Goal: Register for event/course

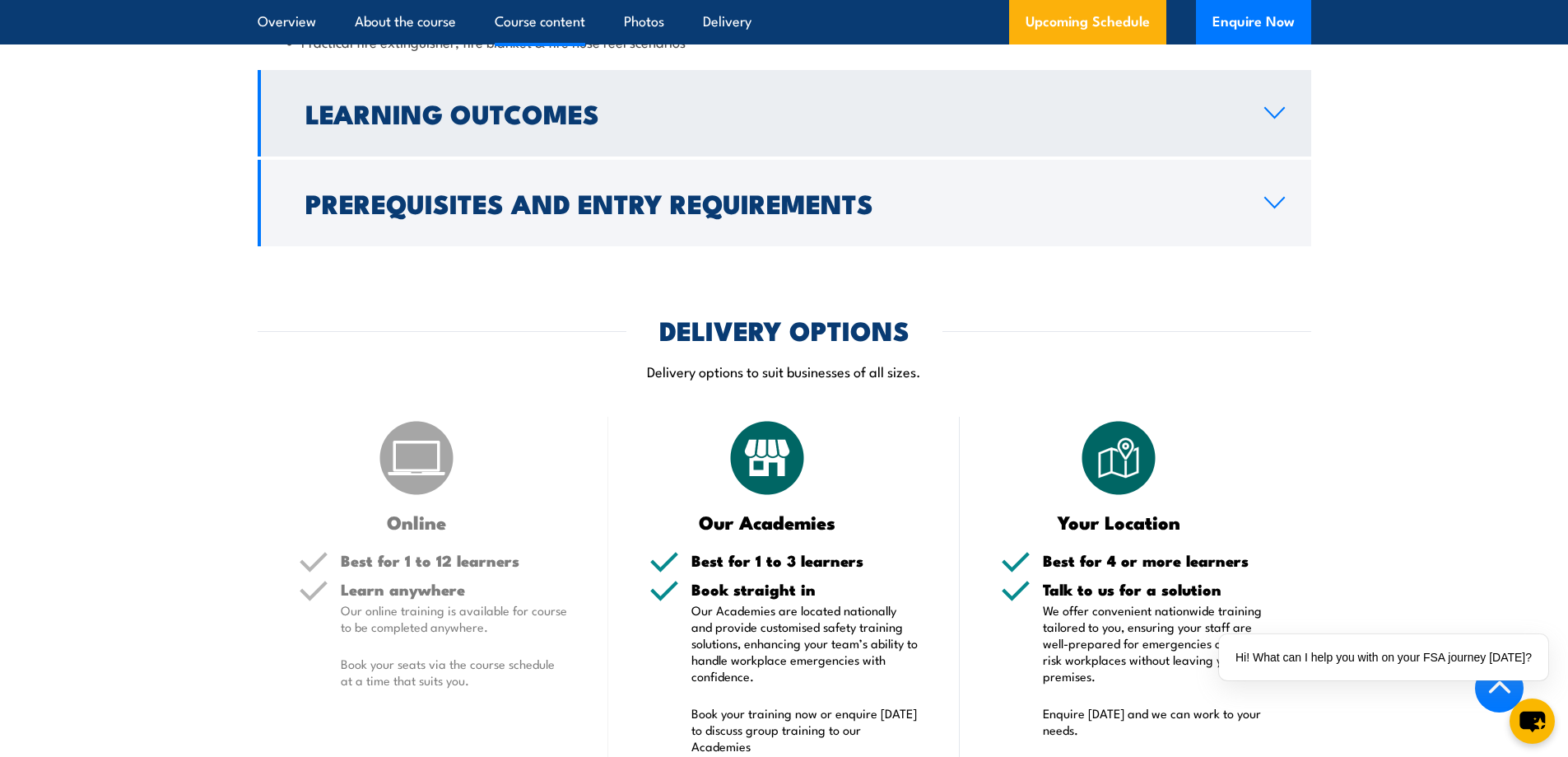
click at [425, 114] on h2 "Learning Outcomes" at bounding box center [771, 112] width 933 height 23
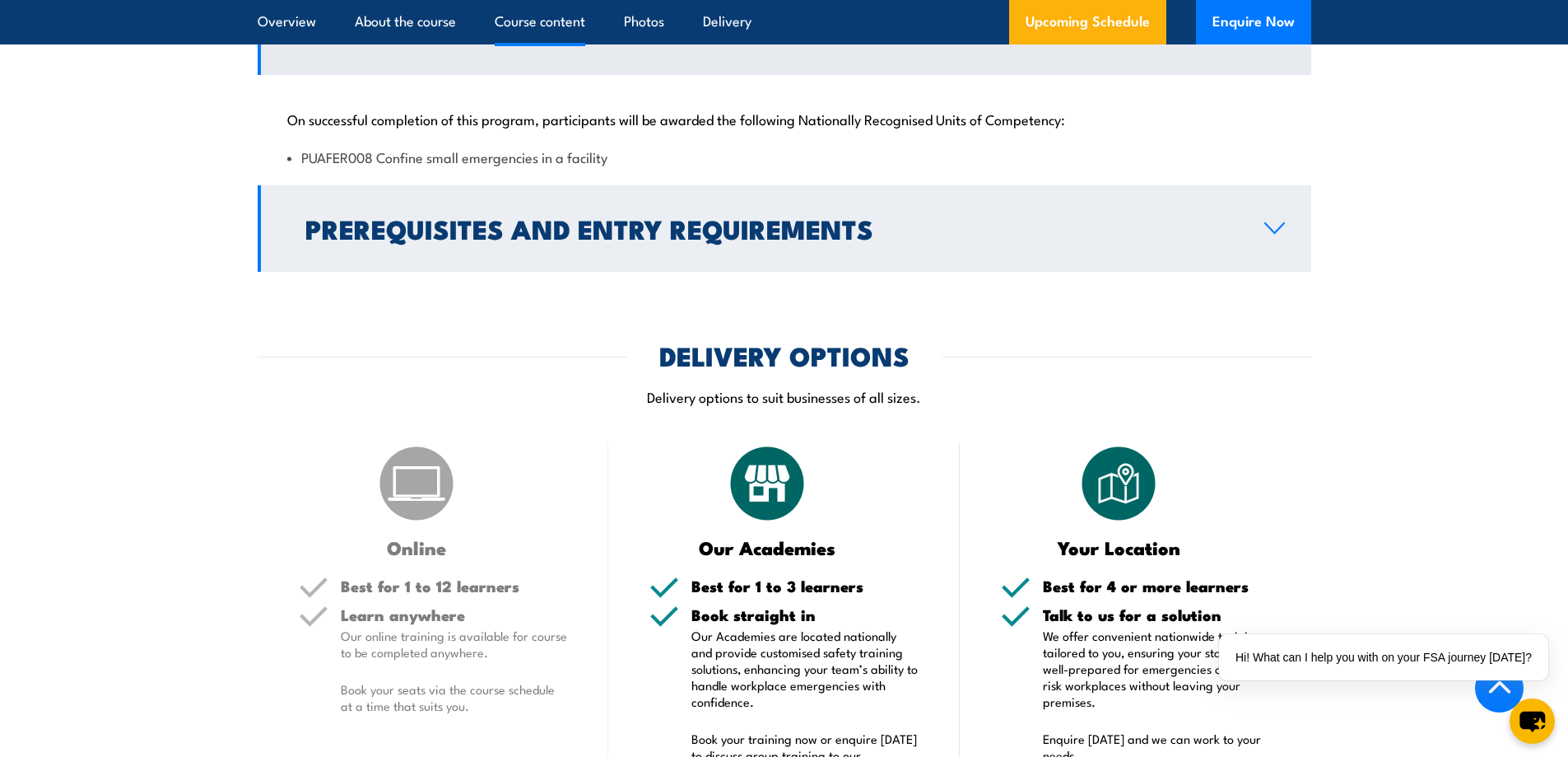
scroll to position [1380, 0]
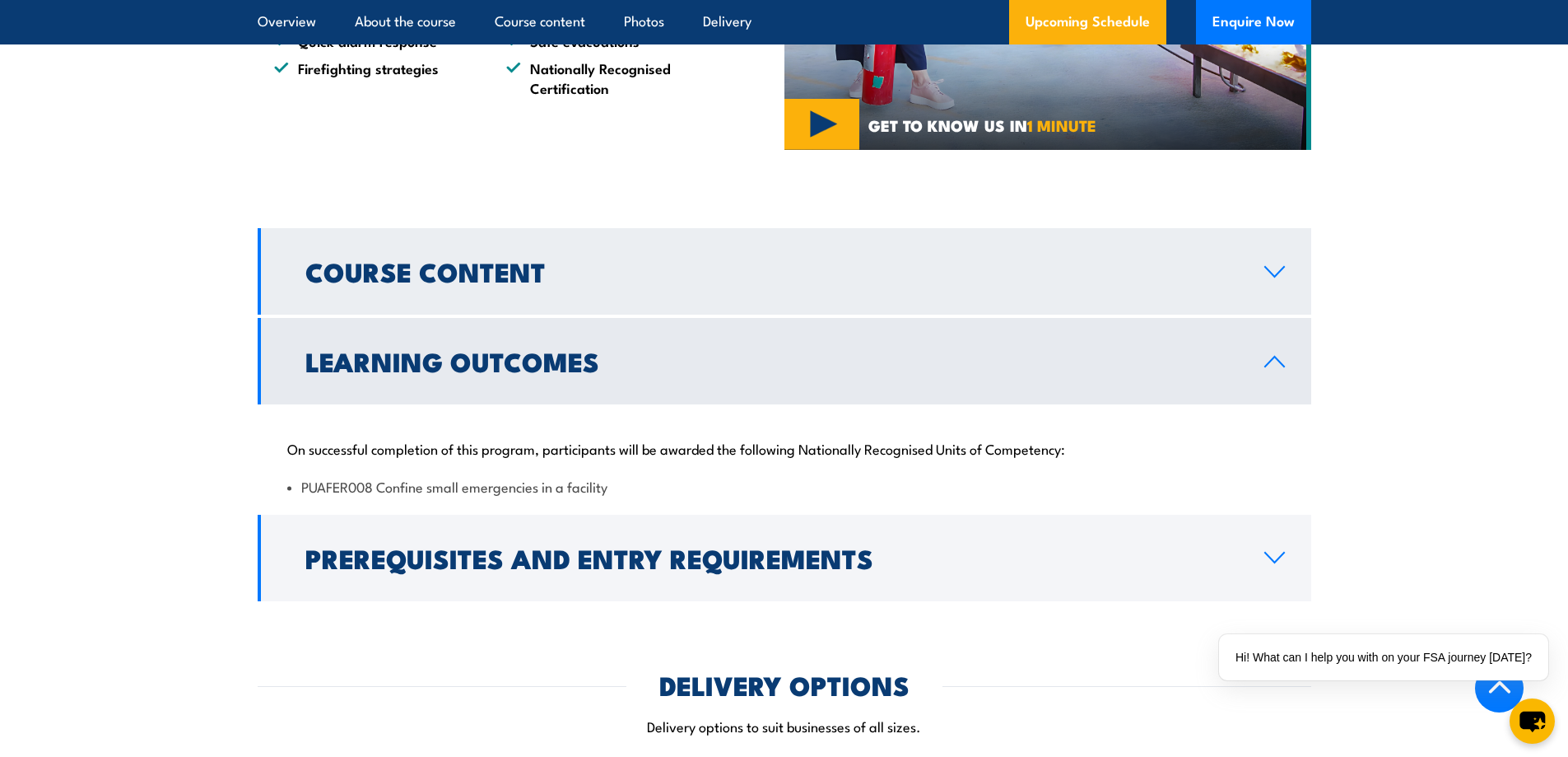
click at [441, 267] on h2 "Course Content" at bounding box center [771, 270] width 933 height 23
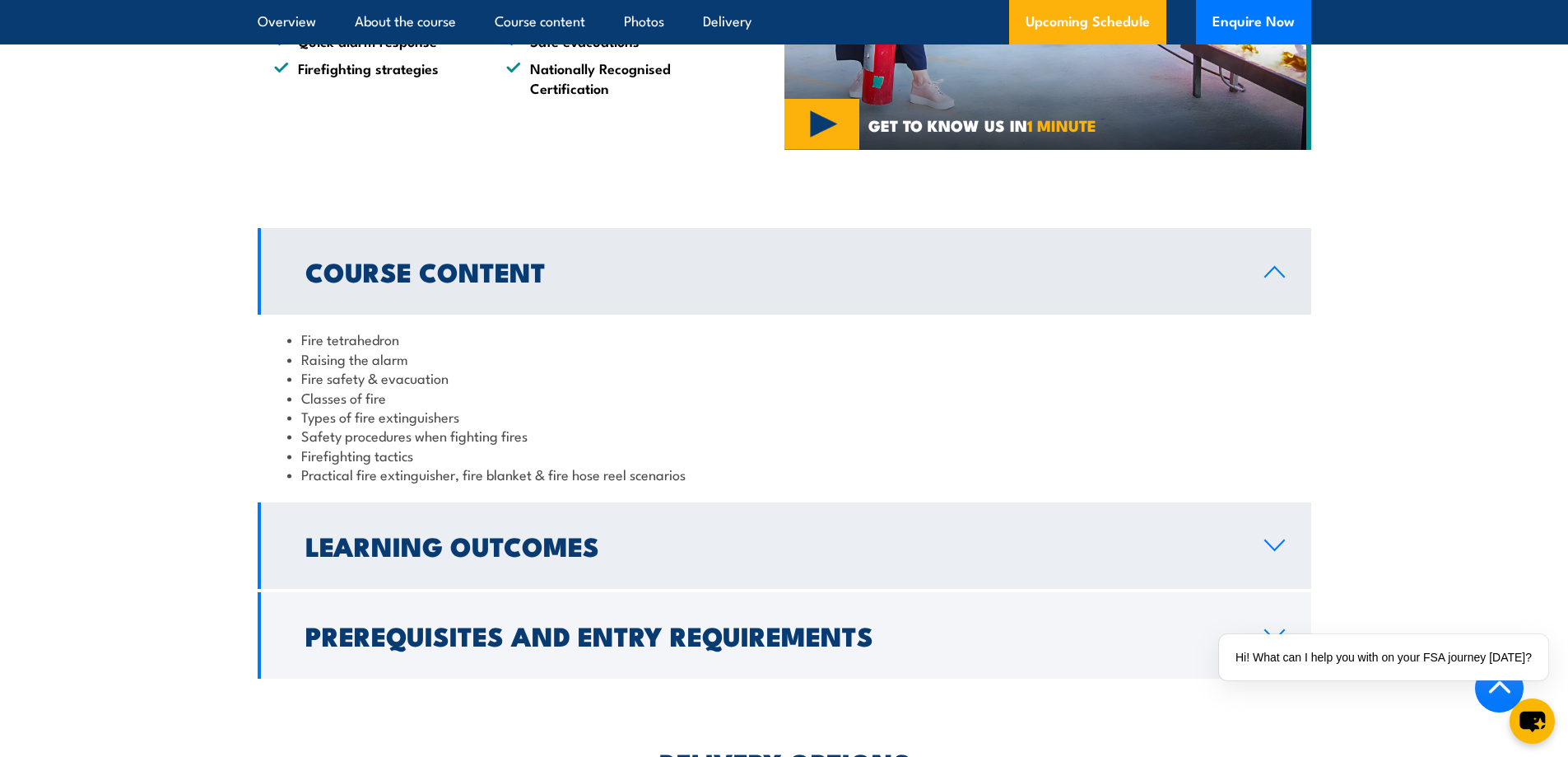
click at [470, 534] on h2 "Learning Outcomes" at bounding box center [771, 544] width 933 height 23
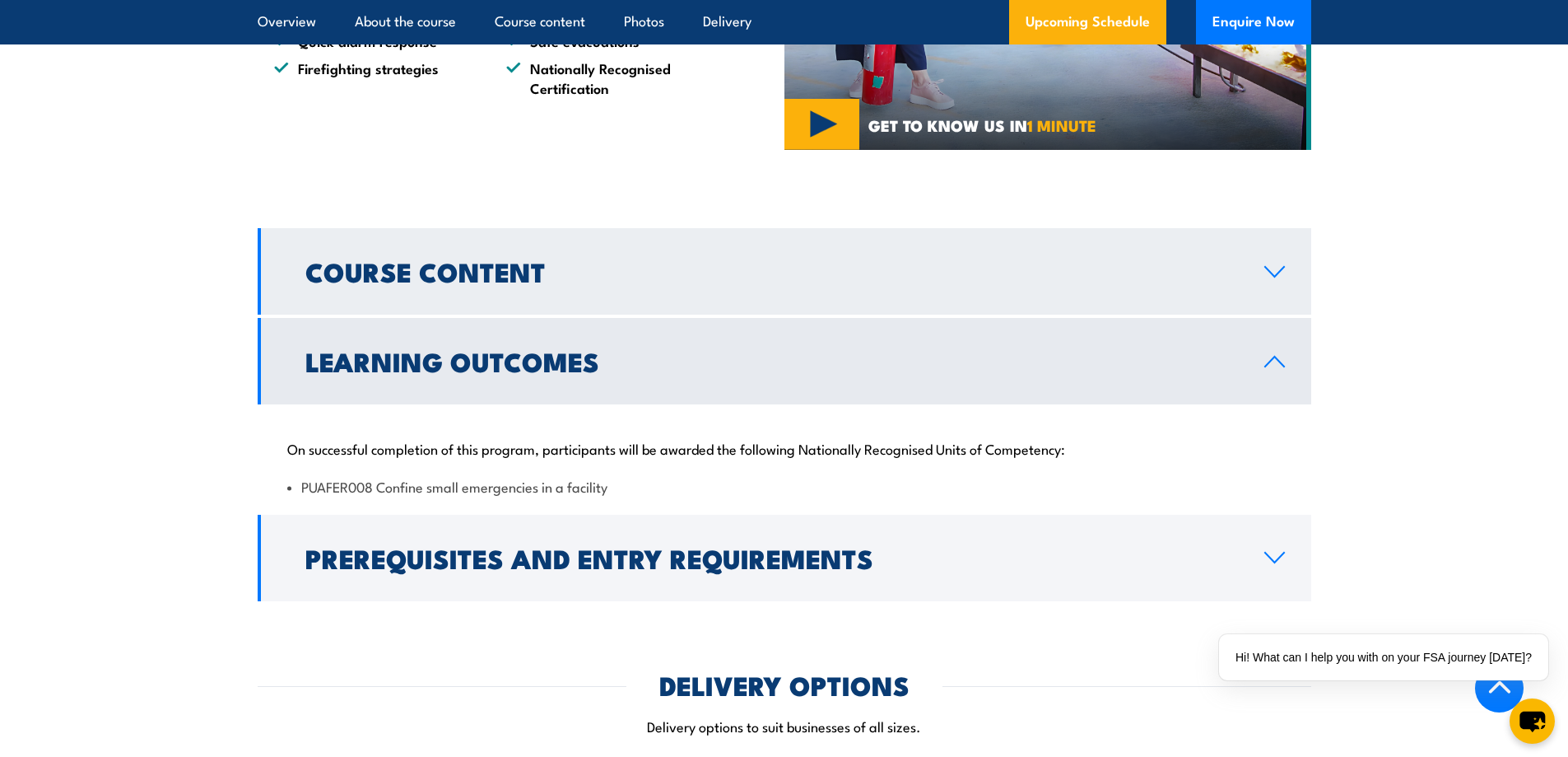
click at [450, 259] on h2 "Course Content" at bounding box center [771, 270] width 933 height 23
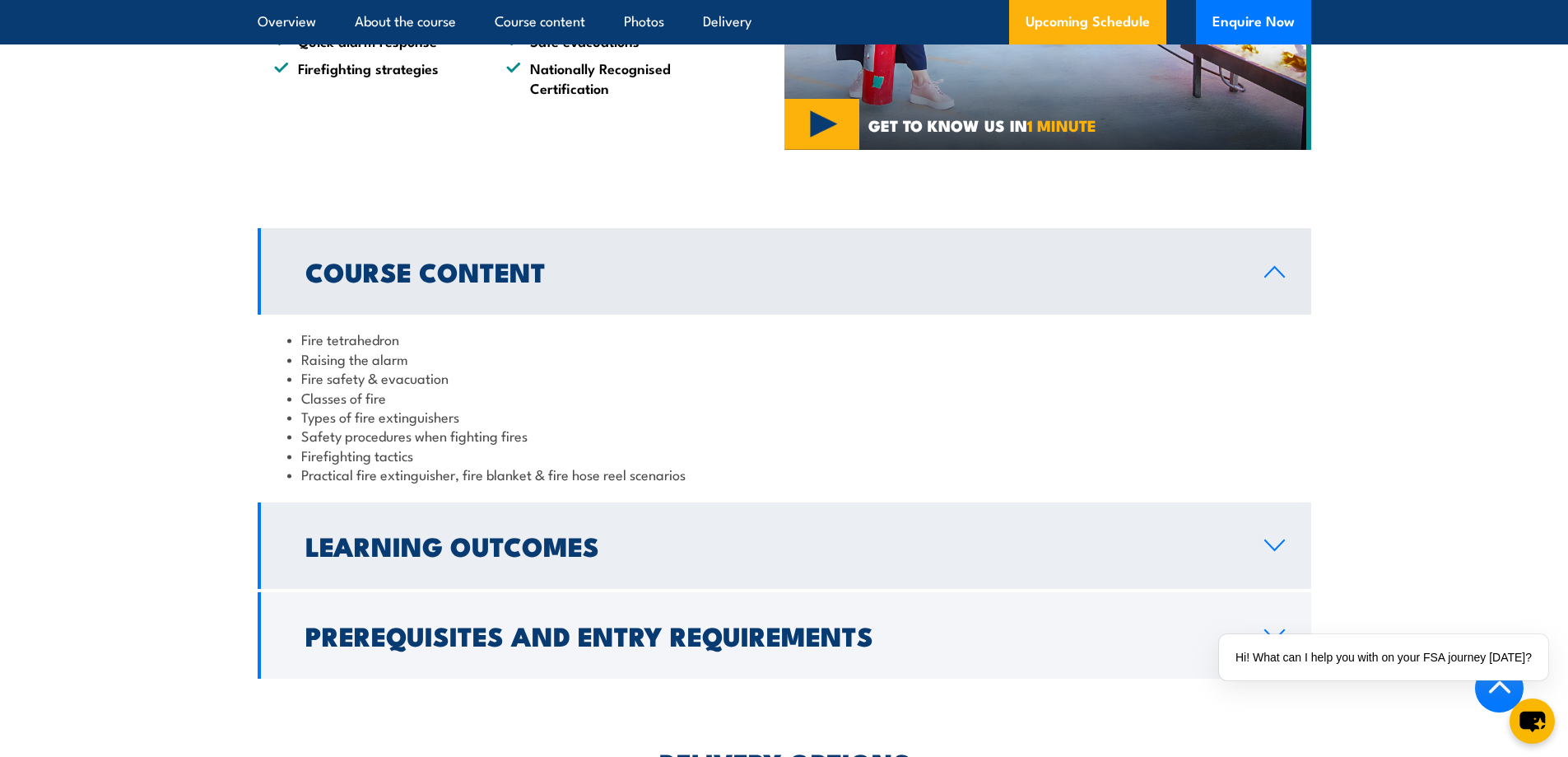
click at [422, 534] on h2 "Learning Outcomes" at bounding box center [771, 544] width 933 height 23
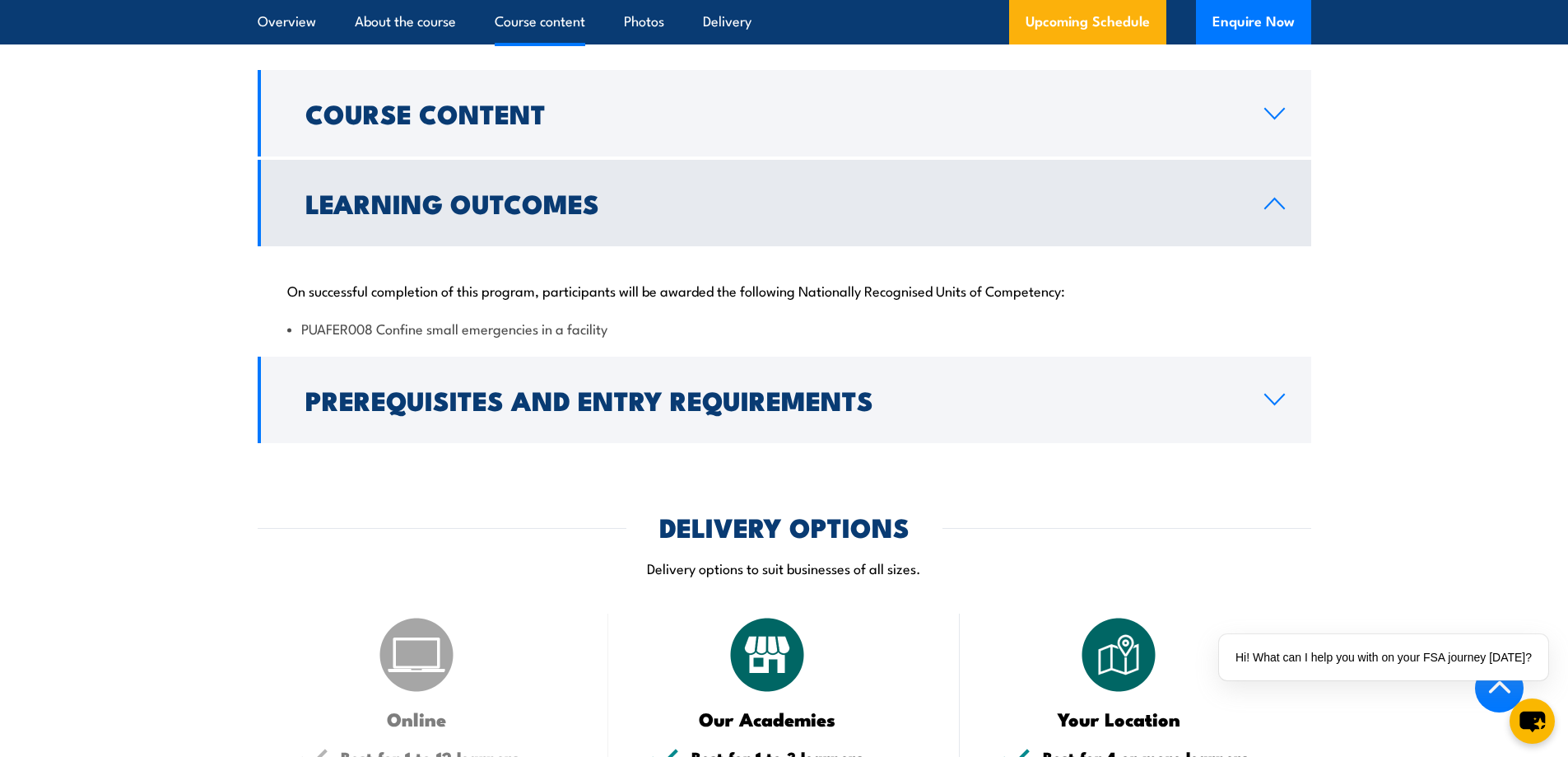
scroll to position [1544, 0]
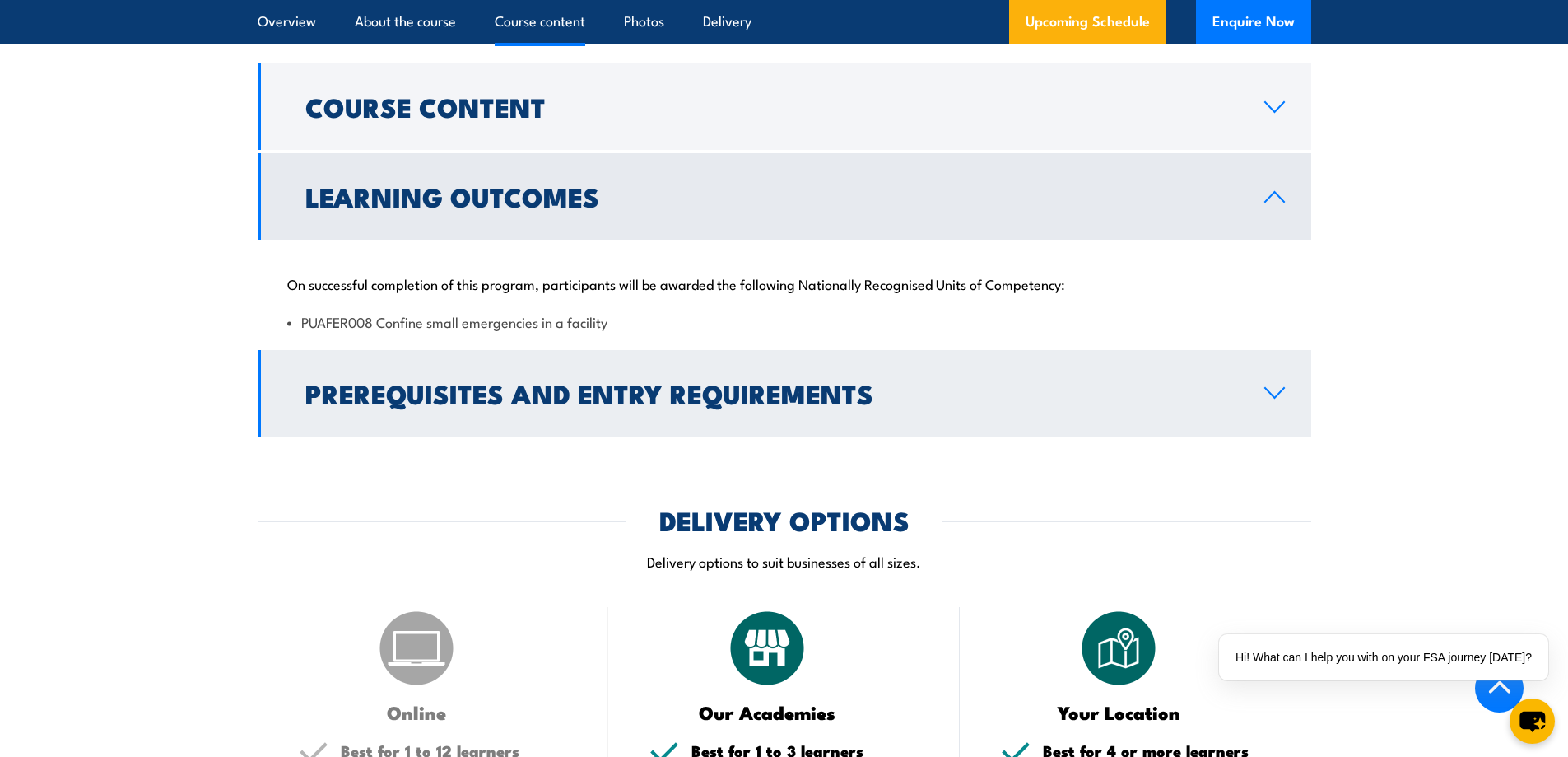
click at [505, 392] on h2 "Prerequisites and Entry Requirements" at bounding box center [771, 392] width 933 height 23
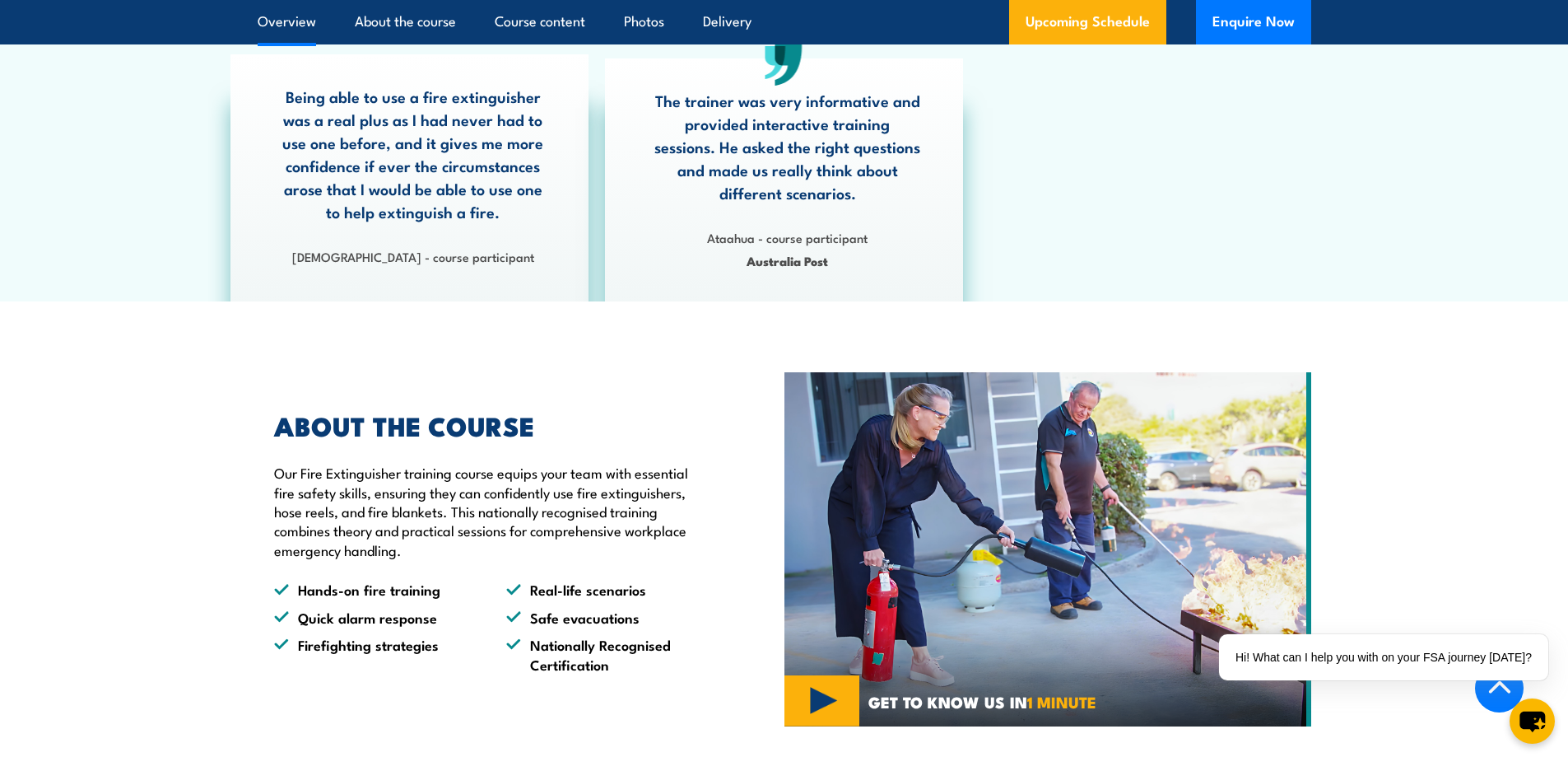
scroll to position [309, 0]
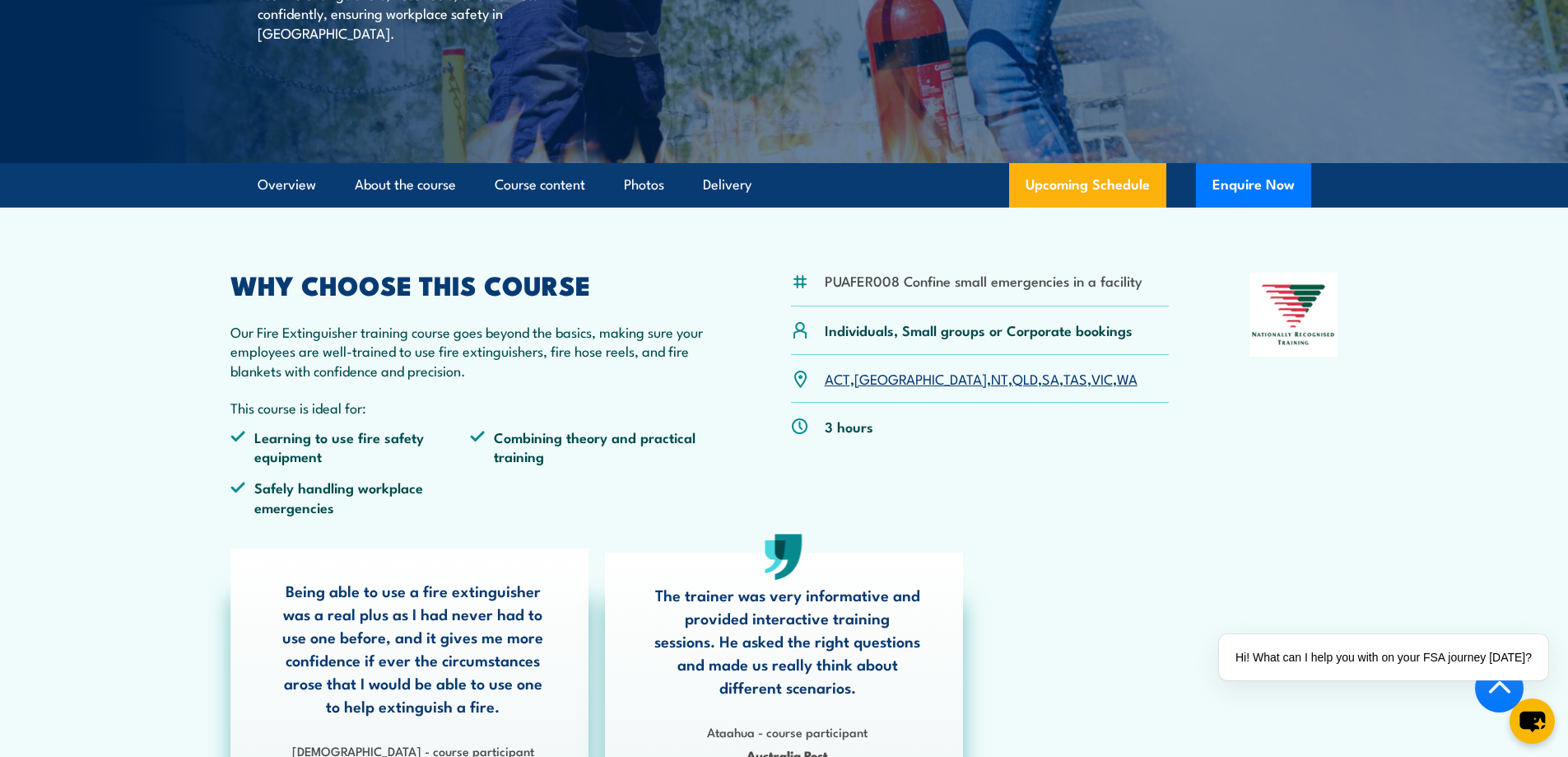
click at [852, 432] on p "3 hours" at bounding box center [849, 426] width 48 height 19
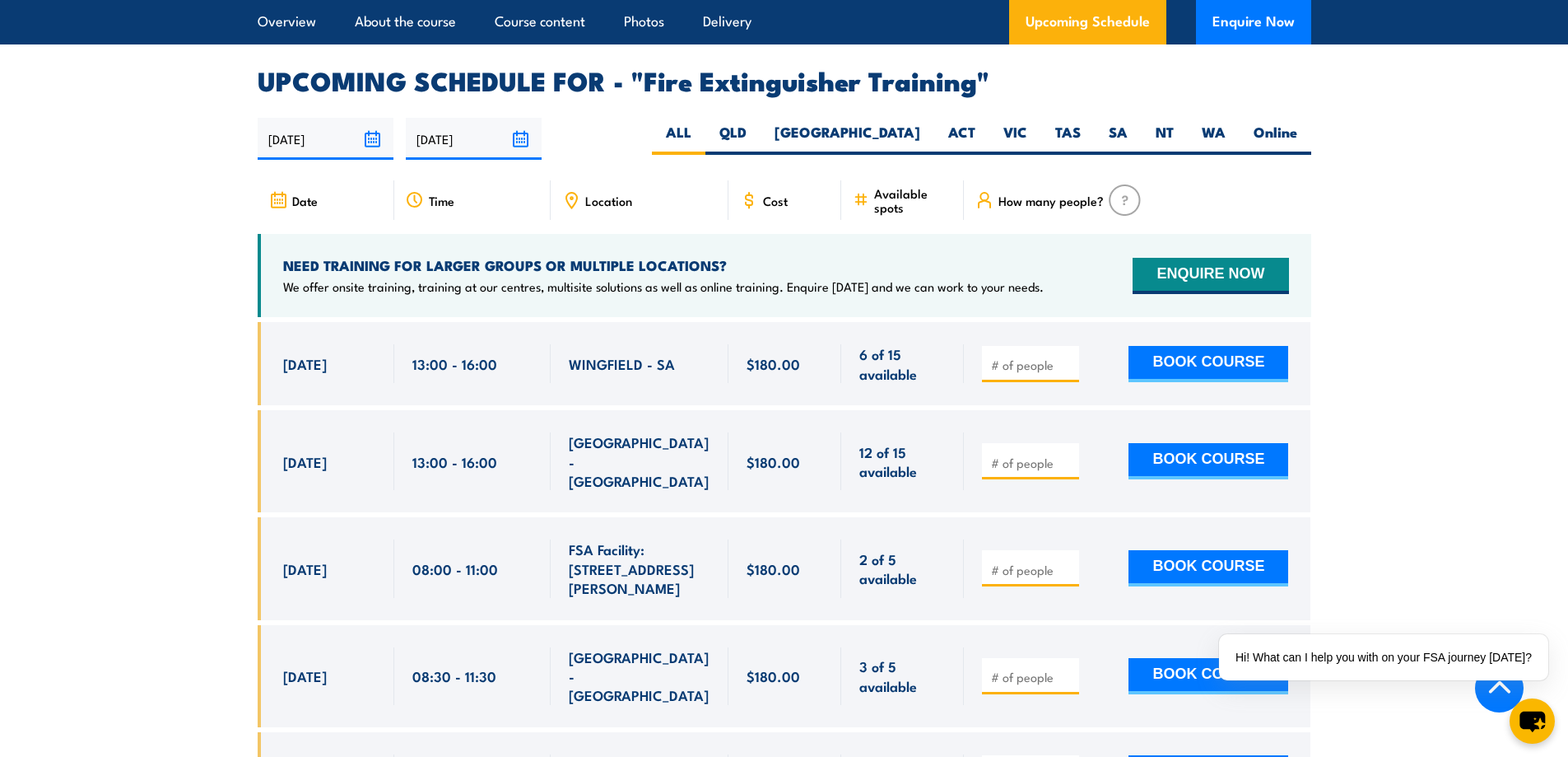
scroll to position [2698, 0]
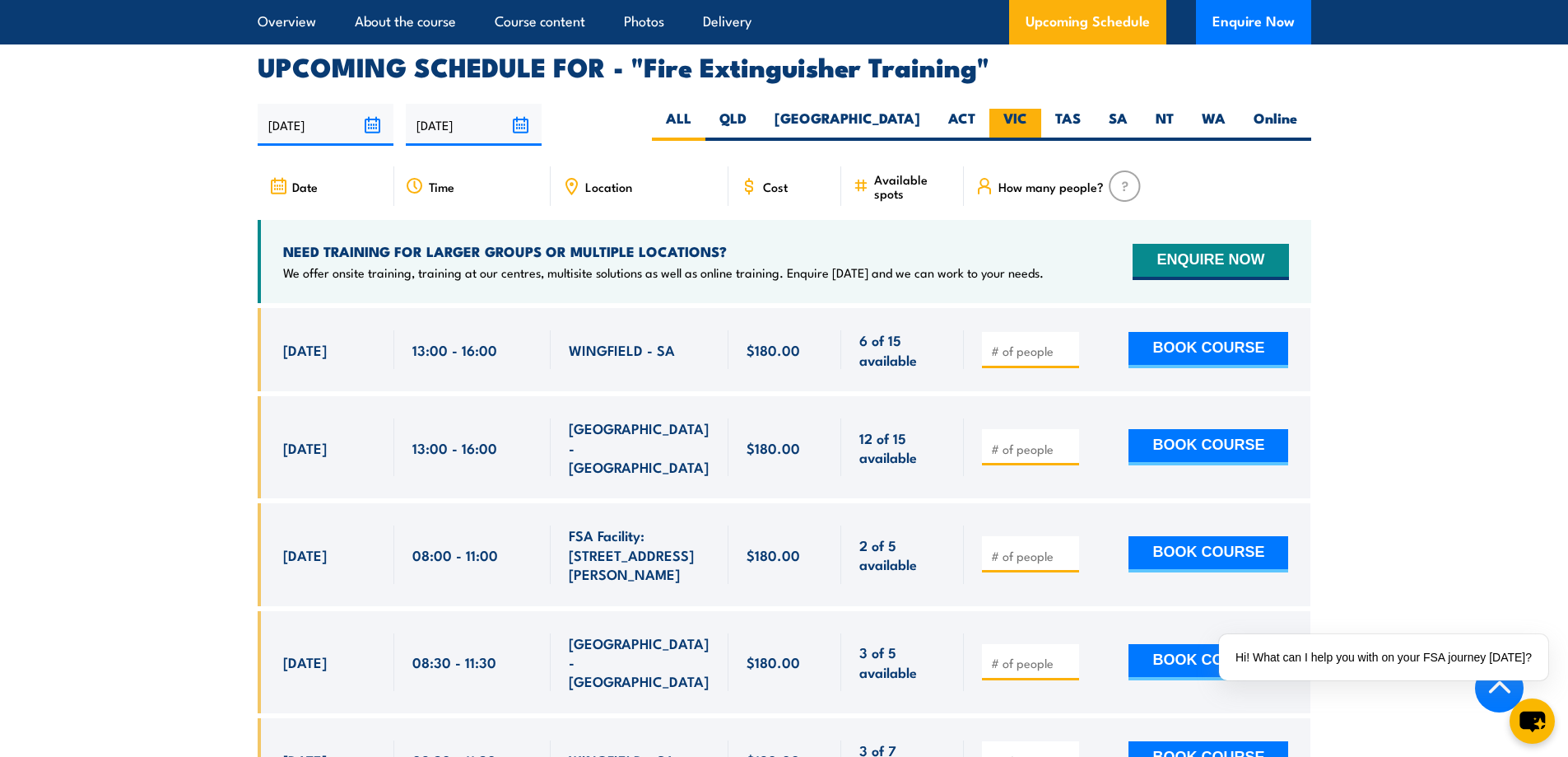
click at [1012, 109] on label "VIC" at bounding box center [1016, 124] width 52 height 32
click at [1027, 109] on input "VIC" at bounding box center [1033, 114] width 11 height 11
radio input "true"
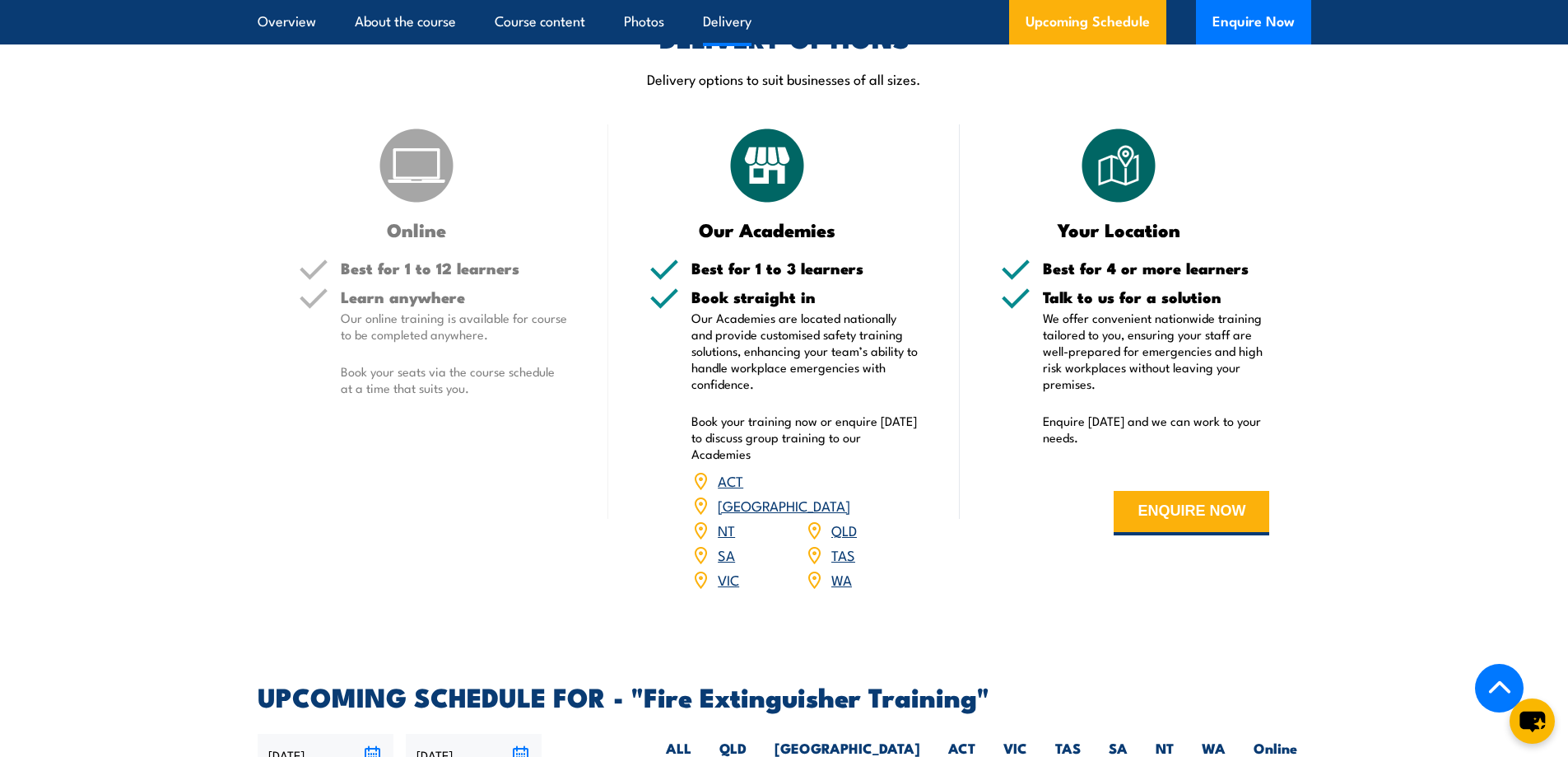
scroll to position [2105, 0]
click at [1202, 521] on button "ENQUIRE NOW" at bounding box center [1191, 512] width 156 height 45
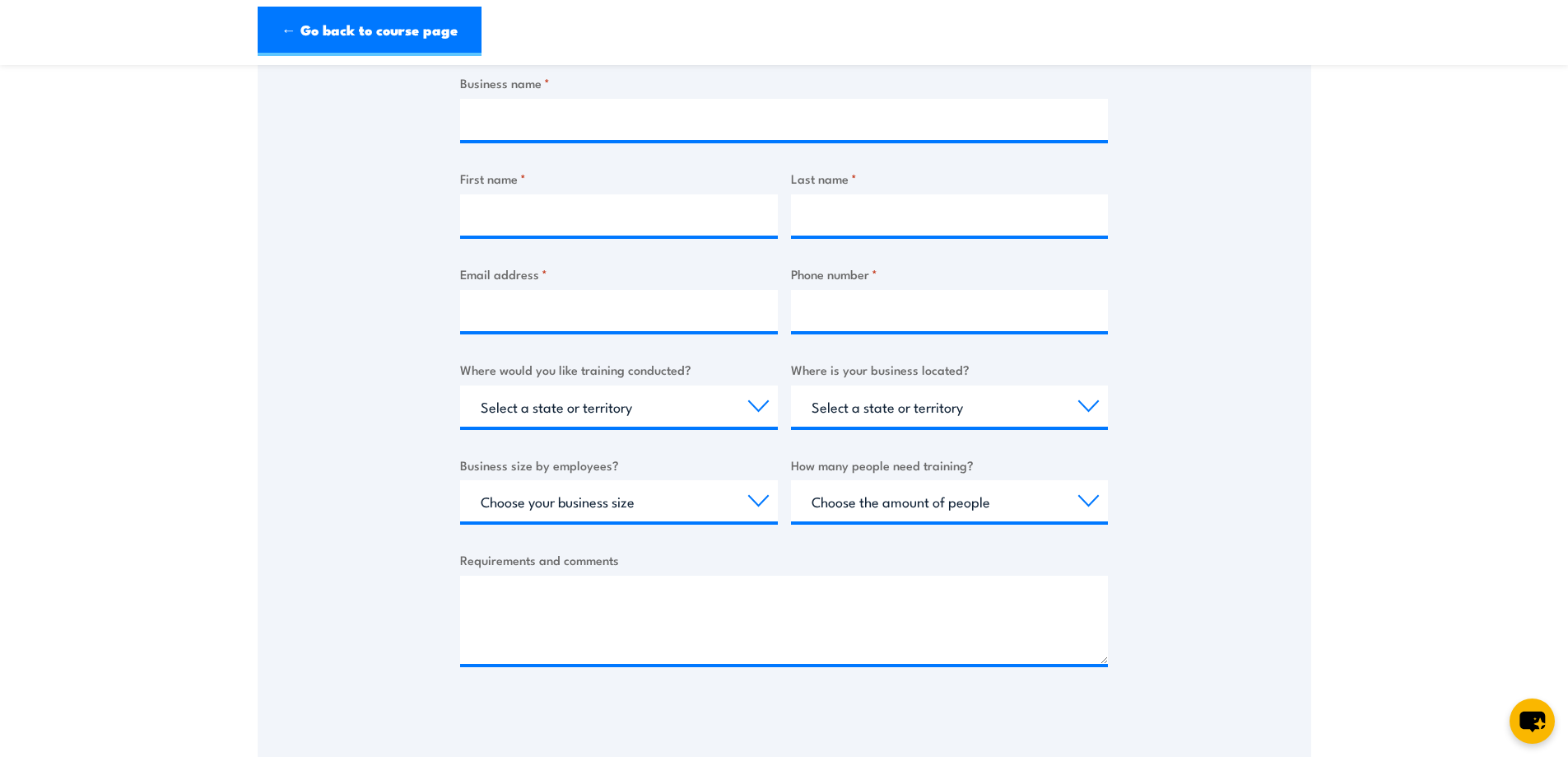
scroll to position [82, 0]
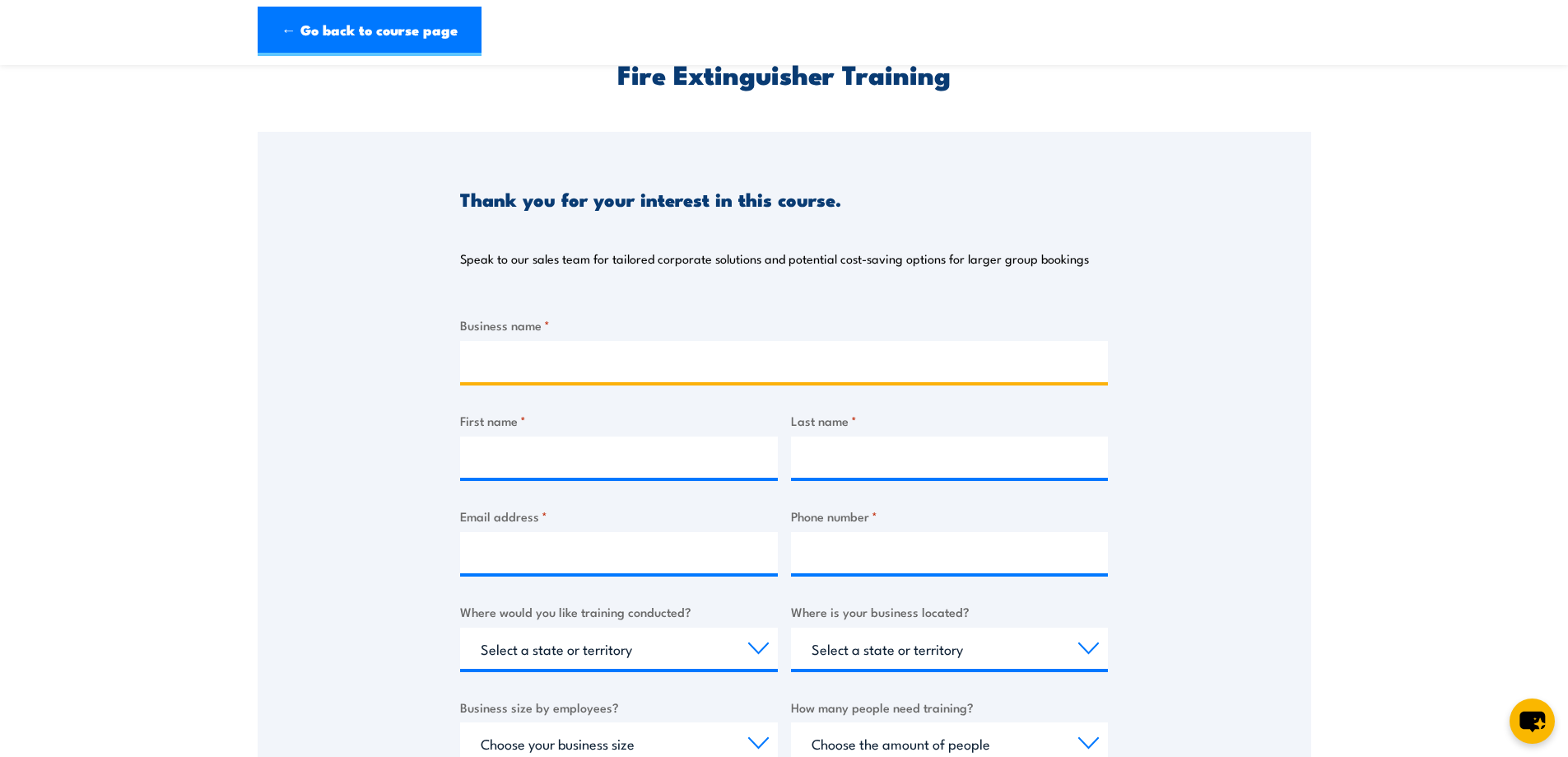
click at [974, 367] on input "Business name *" at bounding box center [784, 361] width 648 height 41
type input "[PERSON_NAME] Formwork"
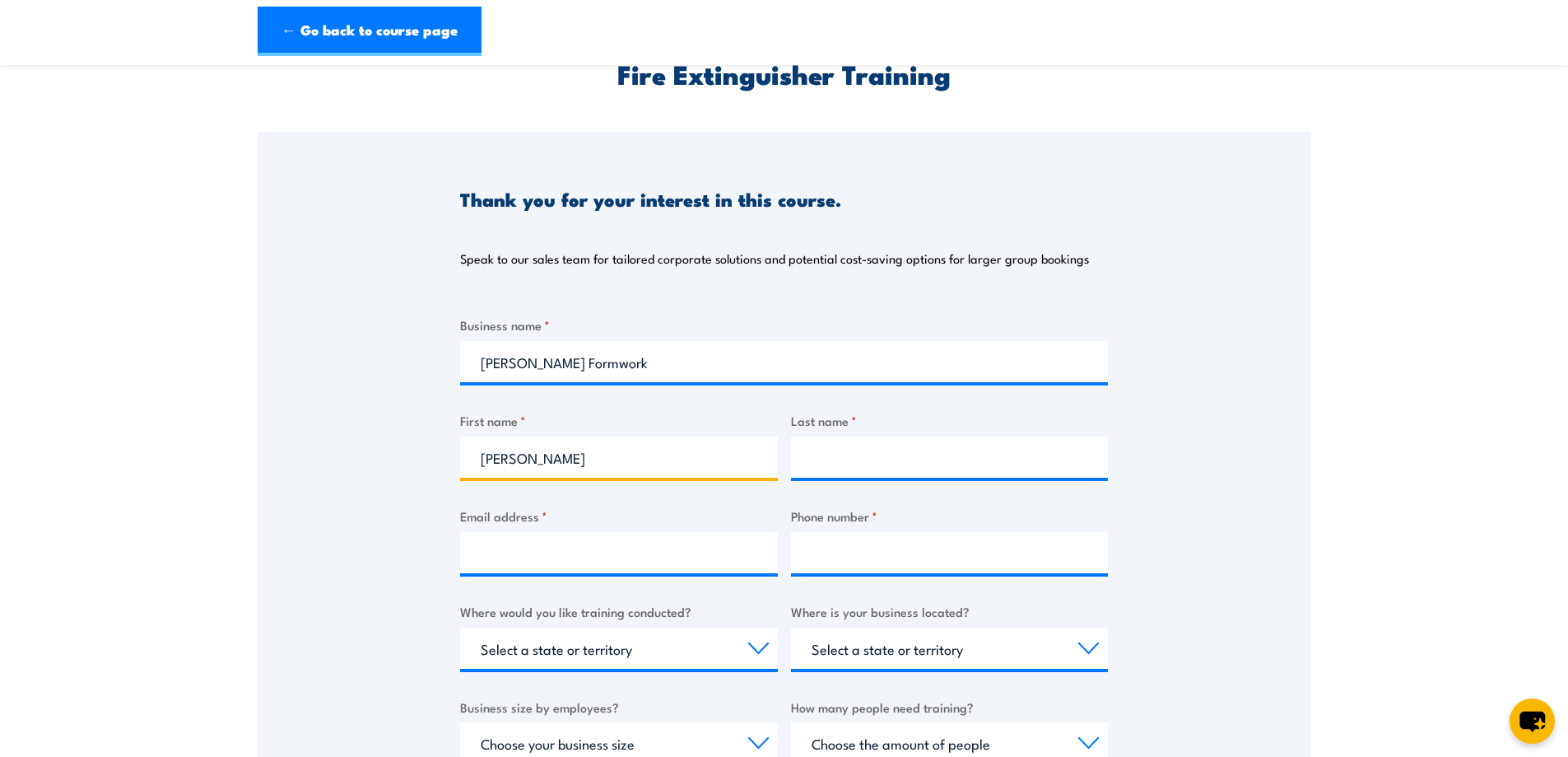
type input "[PERSON_NAME]"
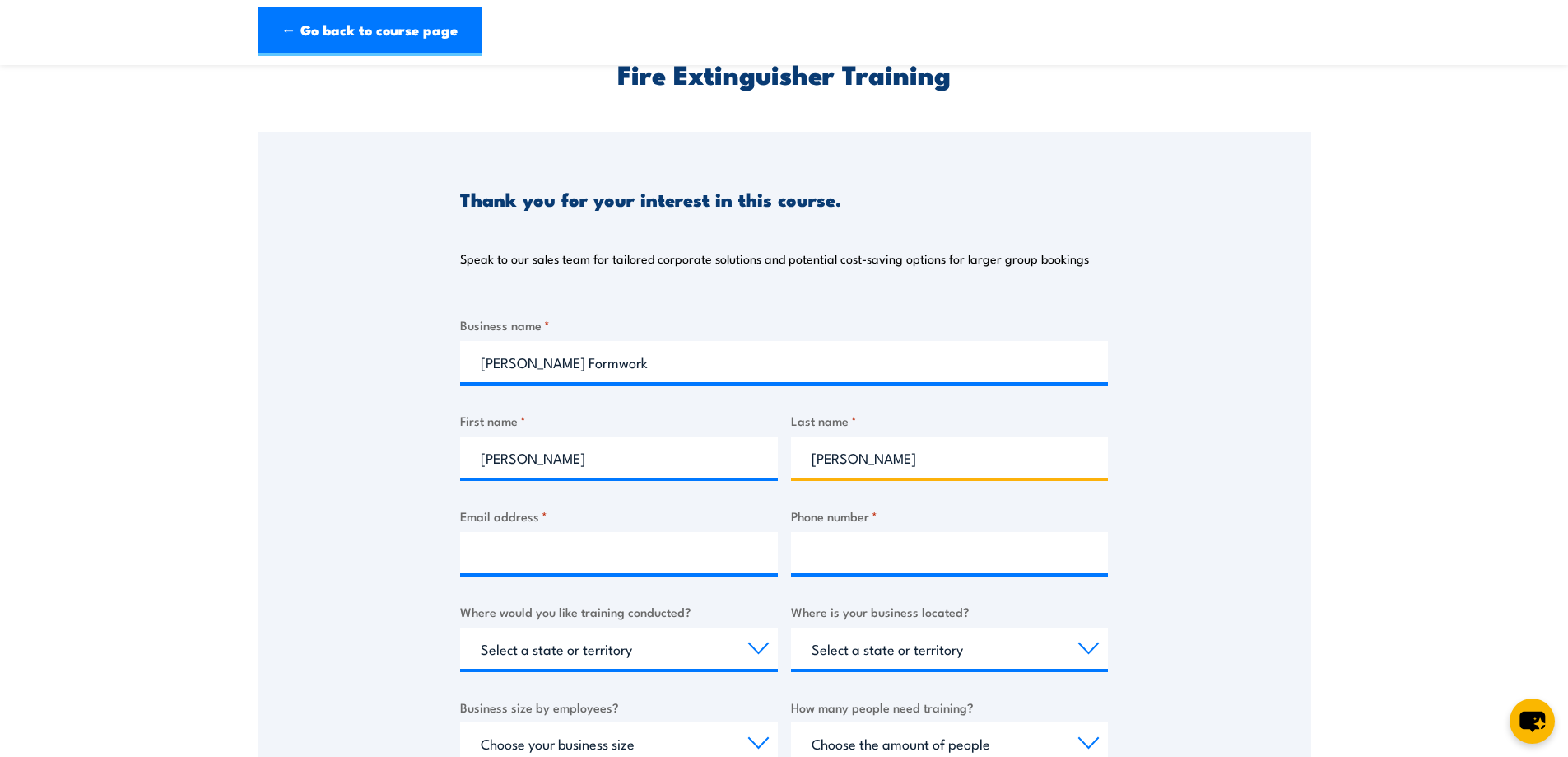
type input "[PERSON_NAME]"
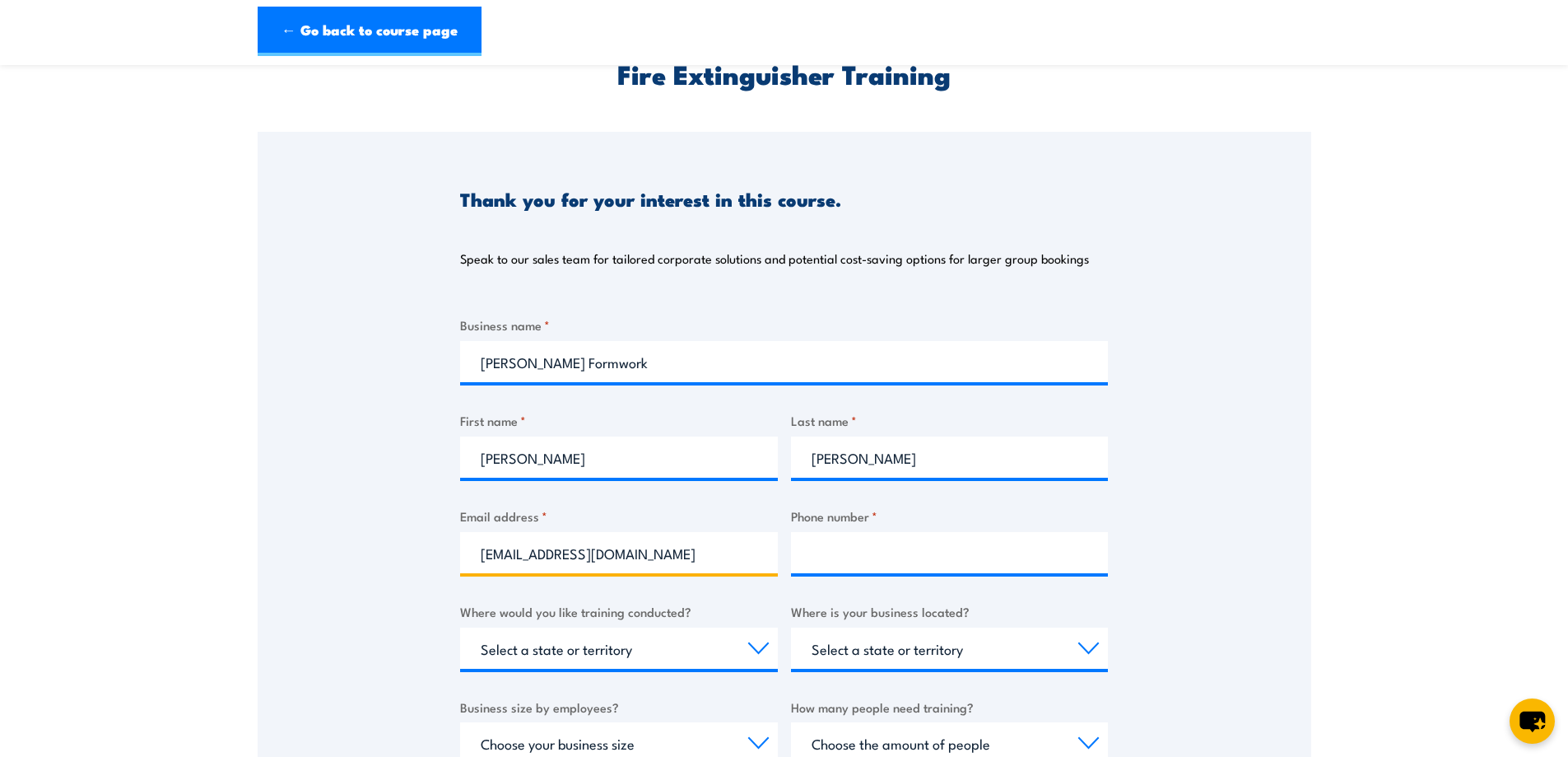
type input "[EMAIL_ADDRESS][DOMAIN_NAME]"
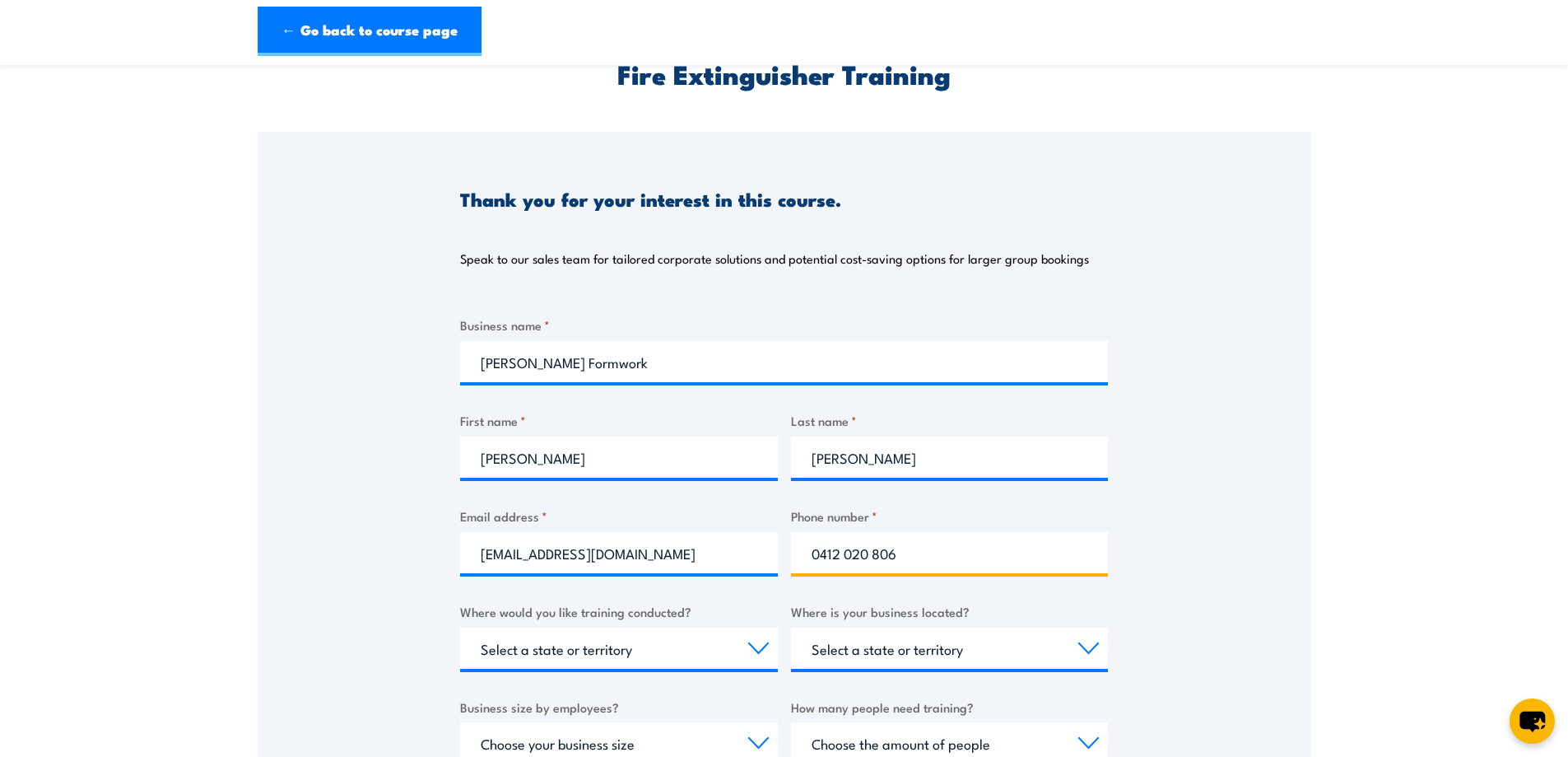
type input "0412 020 806"
click at [1351, 404] on section "Fire Extinguisher Training Thank you for your interest in this course. Speak to…" at bounding box center [784, 535] width 1568 height 1071
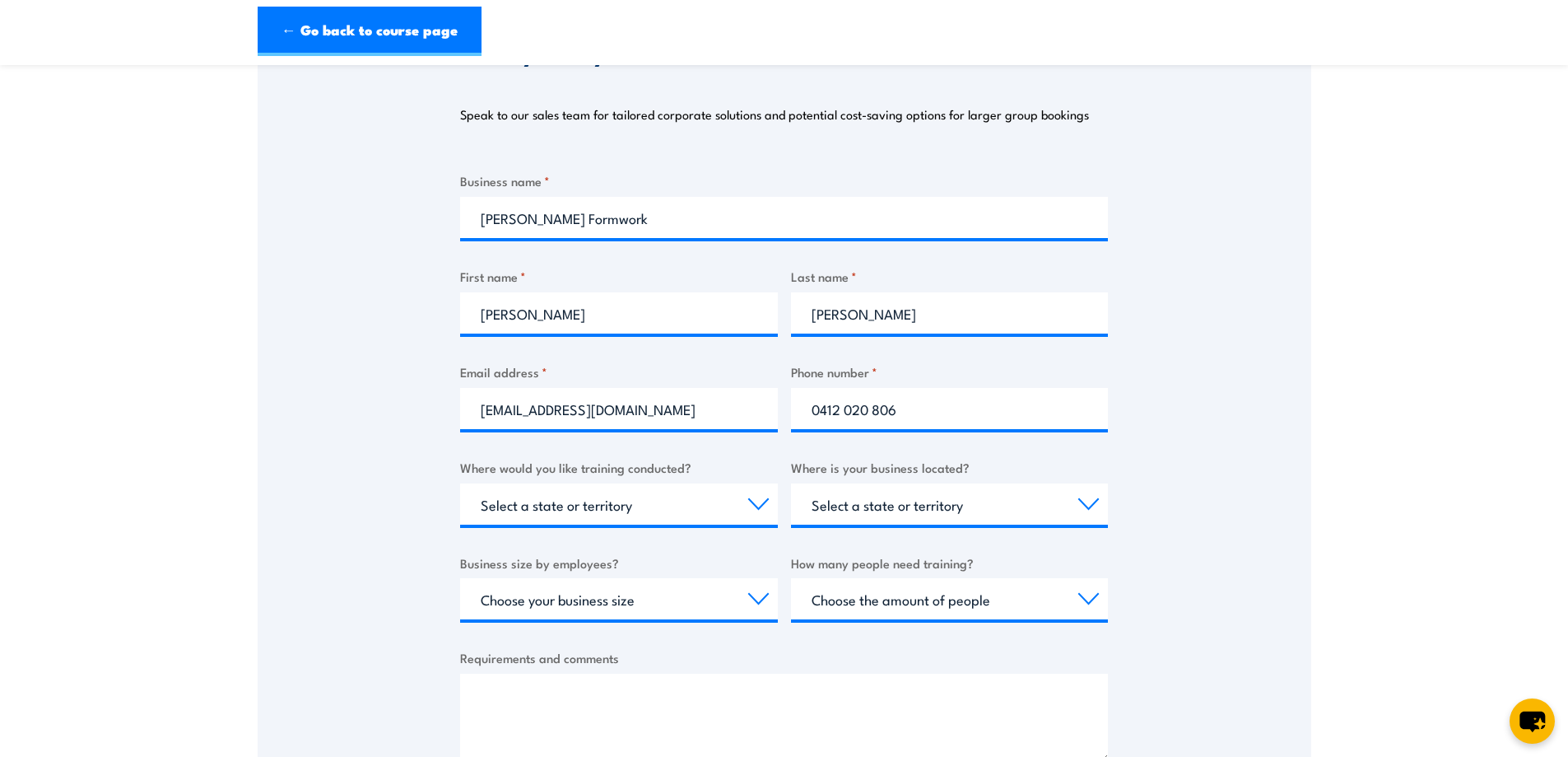
scroll to position [494, 0]
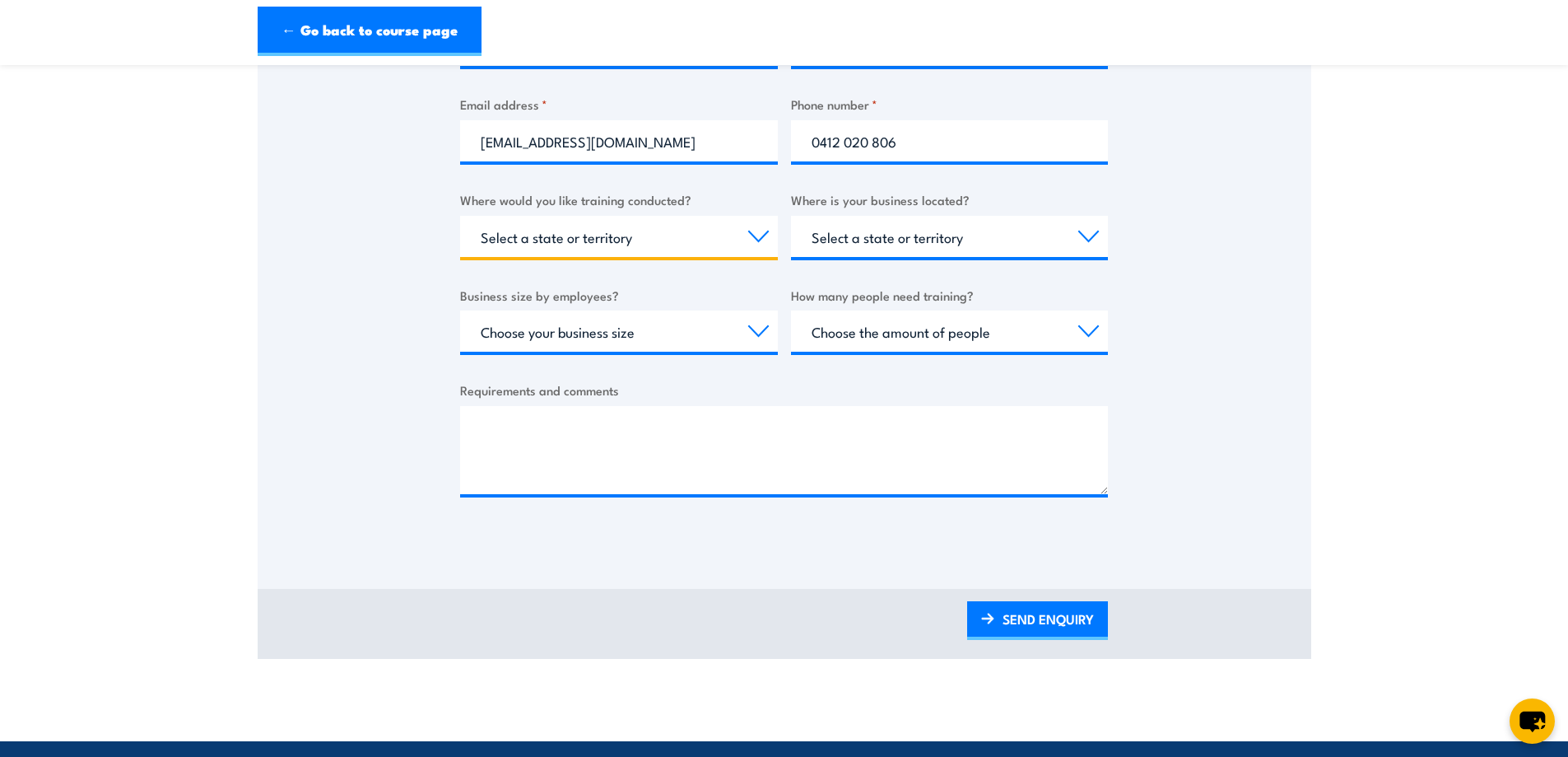
click at [561, 230] on select "Select a state or territory Nationally - multiple locations [GEOGRAPHIC_DATA] […" at bounding box center [619, 236] width 318 height 41
select select "VIC"
click at [460, 216] on select "Select a state or territory Nationally - multiple locations [GEOGRAPHIC_DATA] […" at bounding box center [619, 236] width 318 height 41
click at [913, 236] on select "Select a state or territory [GEOGRAPHIC_DATA] [GEOGRAPHIC_DATA] [GEOGRAPHIC_DAT…" at bounding box center [950, 236] width 318 height 41
select select "VIC"
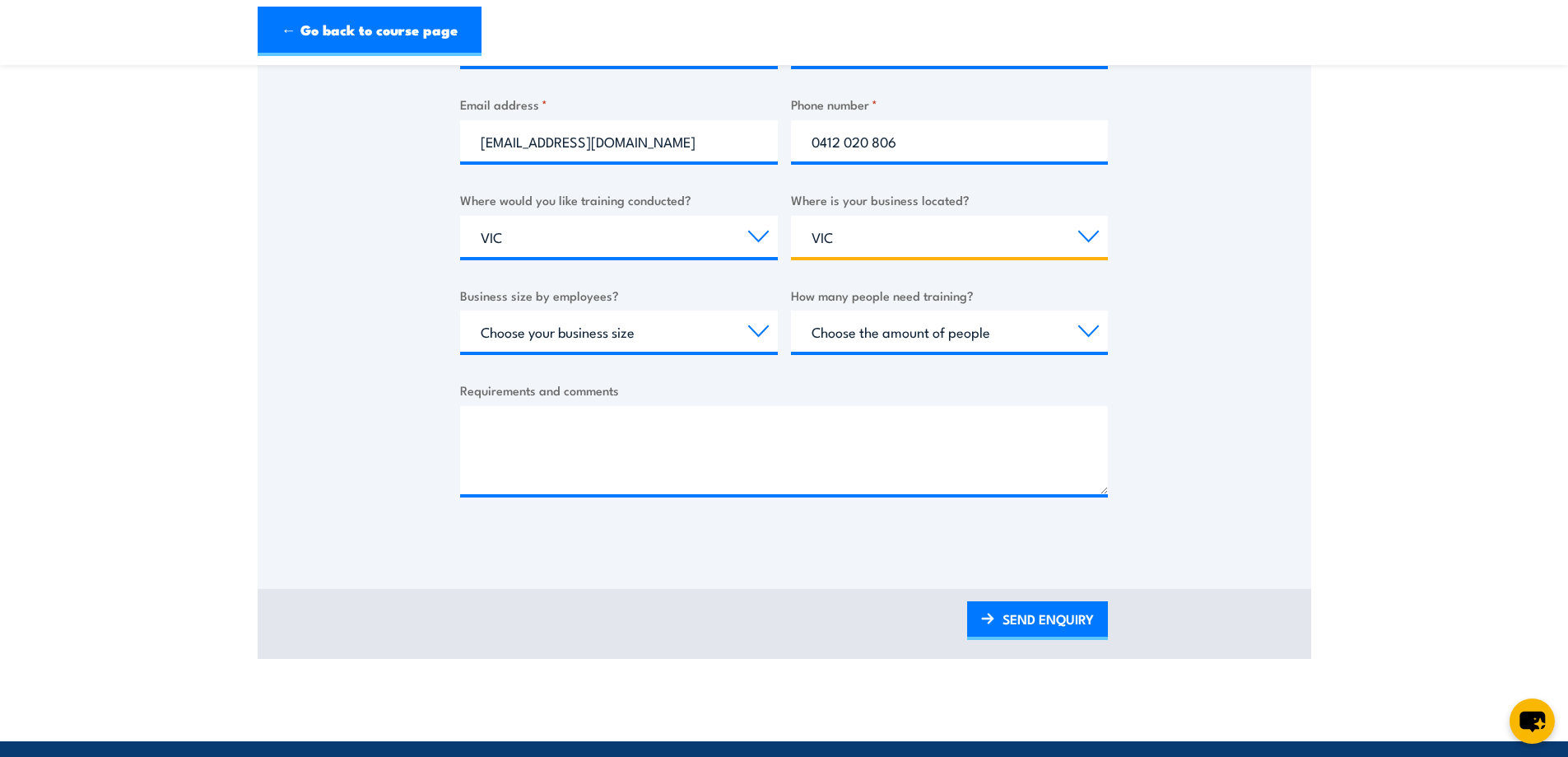
click at [791, 216] on select "Select a state or territory [GEOGRAPHIC_DATA] [GEOGRAPHIC_DATA] [GEOGRAPHIC_DAT…" at bounding box center [950, 236] width 318 height 41
click at [699, 322] on select "Choose your business size 1 to 19 20 to 199 200+" at bounding box center [619, 330] width 318 height 41
select select "200+"
click at [460, 310] on select "Choose your business size 1 to 19 20 to 199 200+" at bounding box center [619, 330] width 318 height 41
click at [888, 332] on select "Choose the amount of people 1 to 4 5 to 19 20+" at bounding box center [950, 330] width 318 height 41
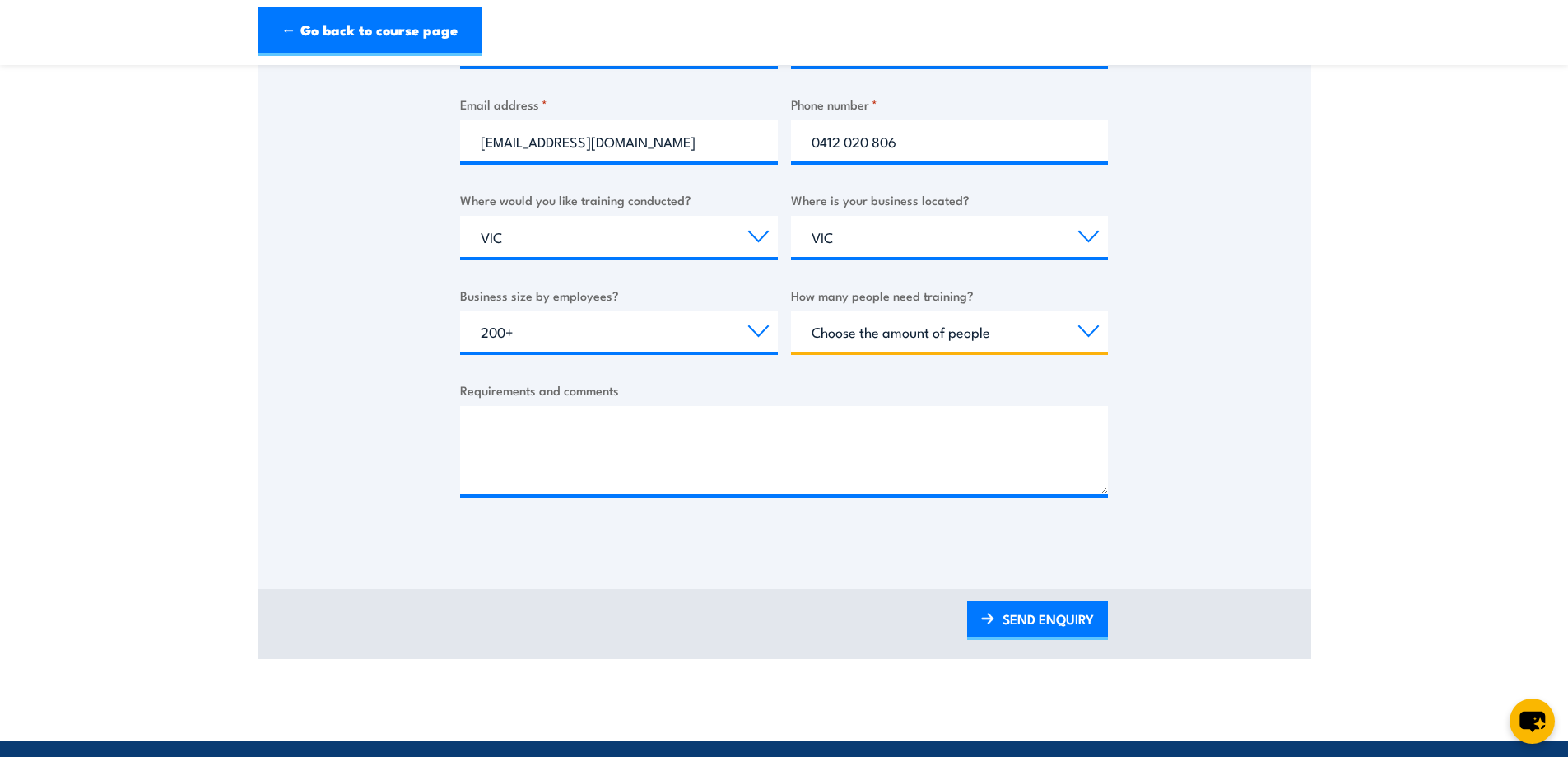
select select "5 to 19"
click at [791, 310] on select "Choose the amount of people 1 to 4 5 to 19 20+" at bounding box center [950, 330] width 318 height 41
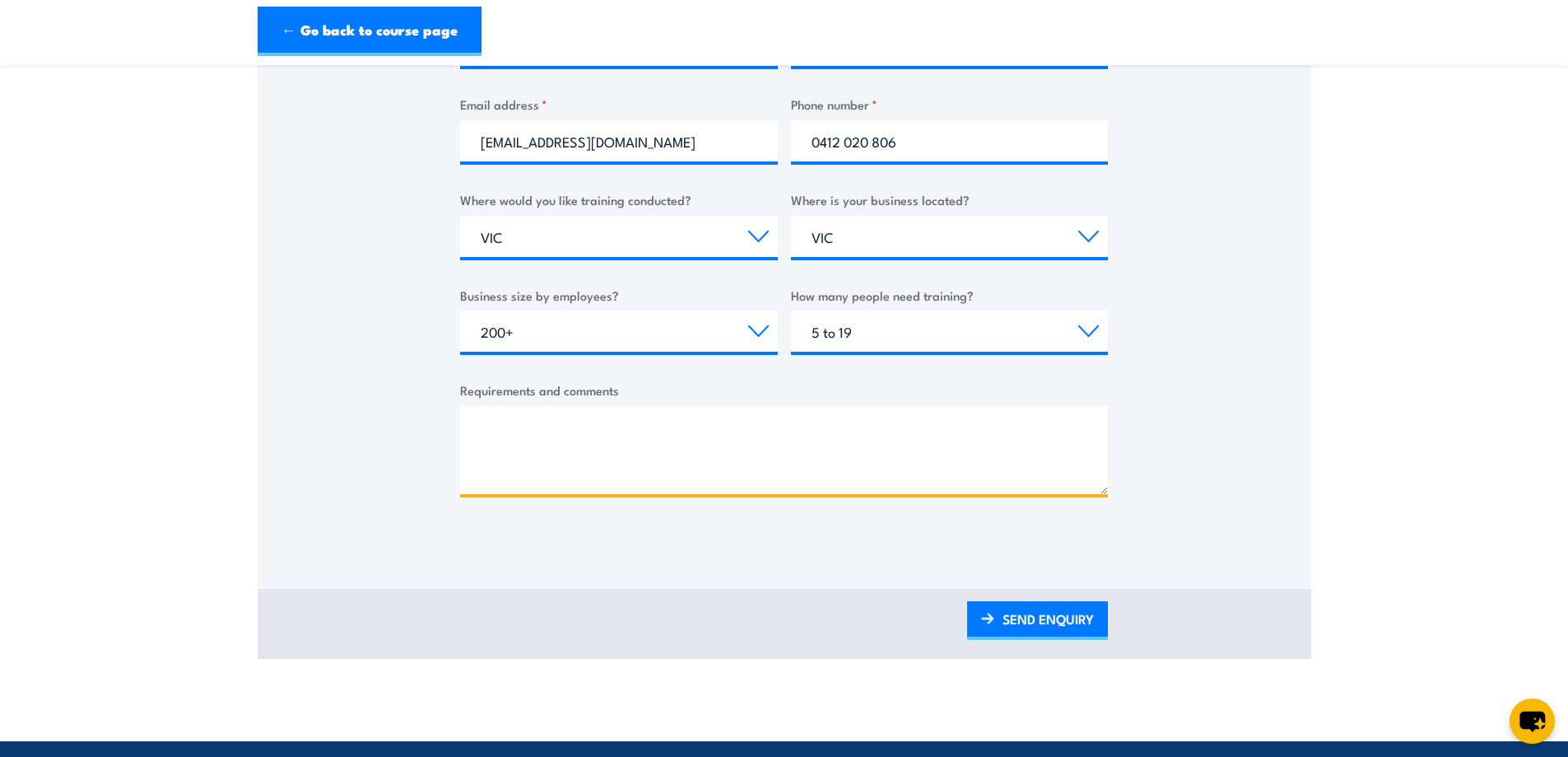
click at [655, 447] on textarea "Requirements and comments" at bounding box center [784, 450] width 648 height 88
type textarea "H"
click at [795, 429] on textarea "Looking to have the training done onsite, in [GEOGRAPHIC_DATA]." at bounding box center [784, 450] width 648 height 88
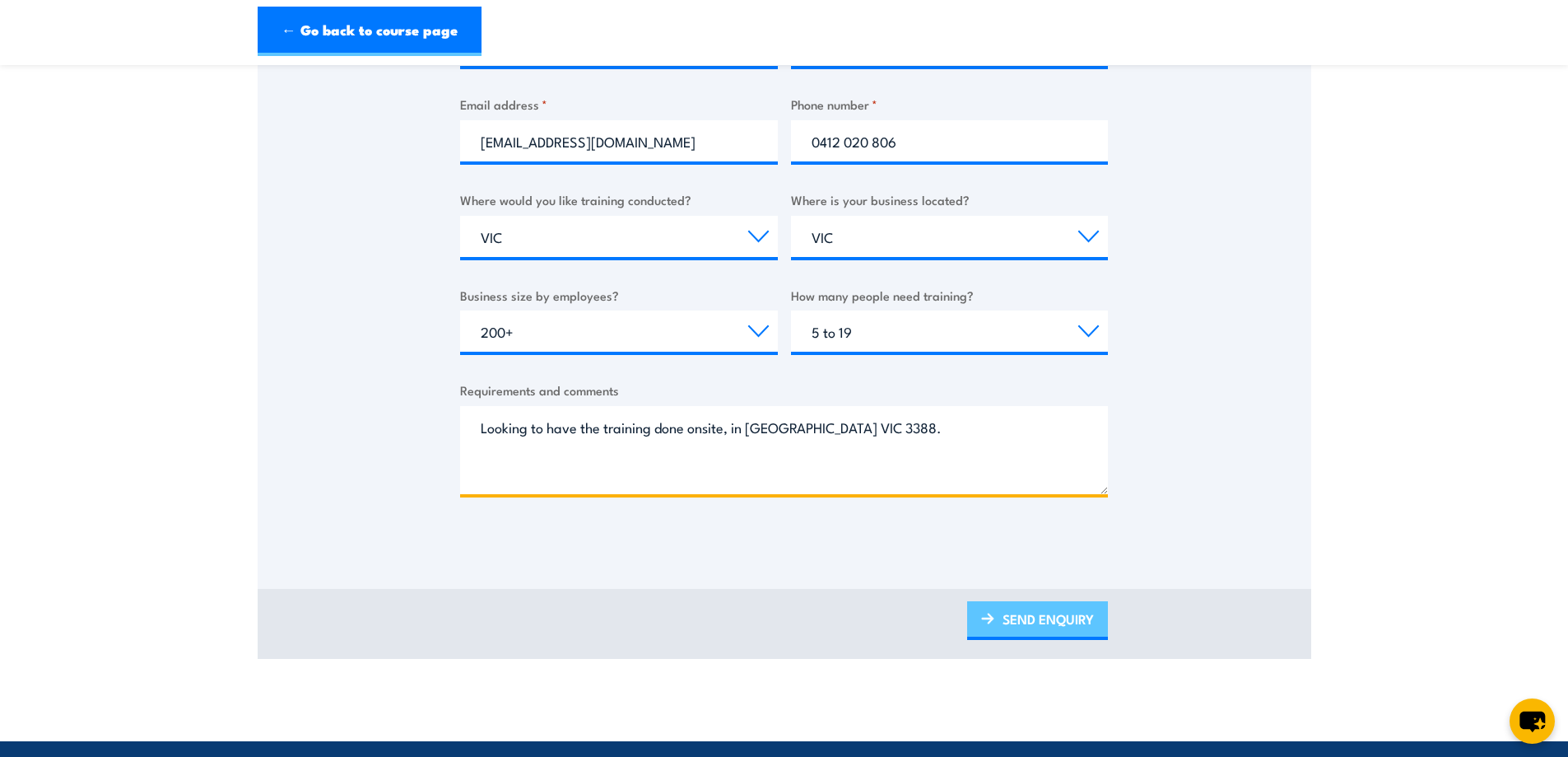
type textarea "Looking to have the training done onsite, in [GEOGRAPHIC_DATA] VIC 3388."
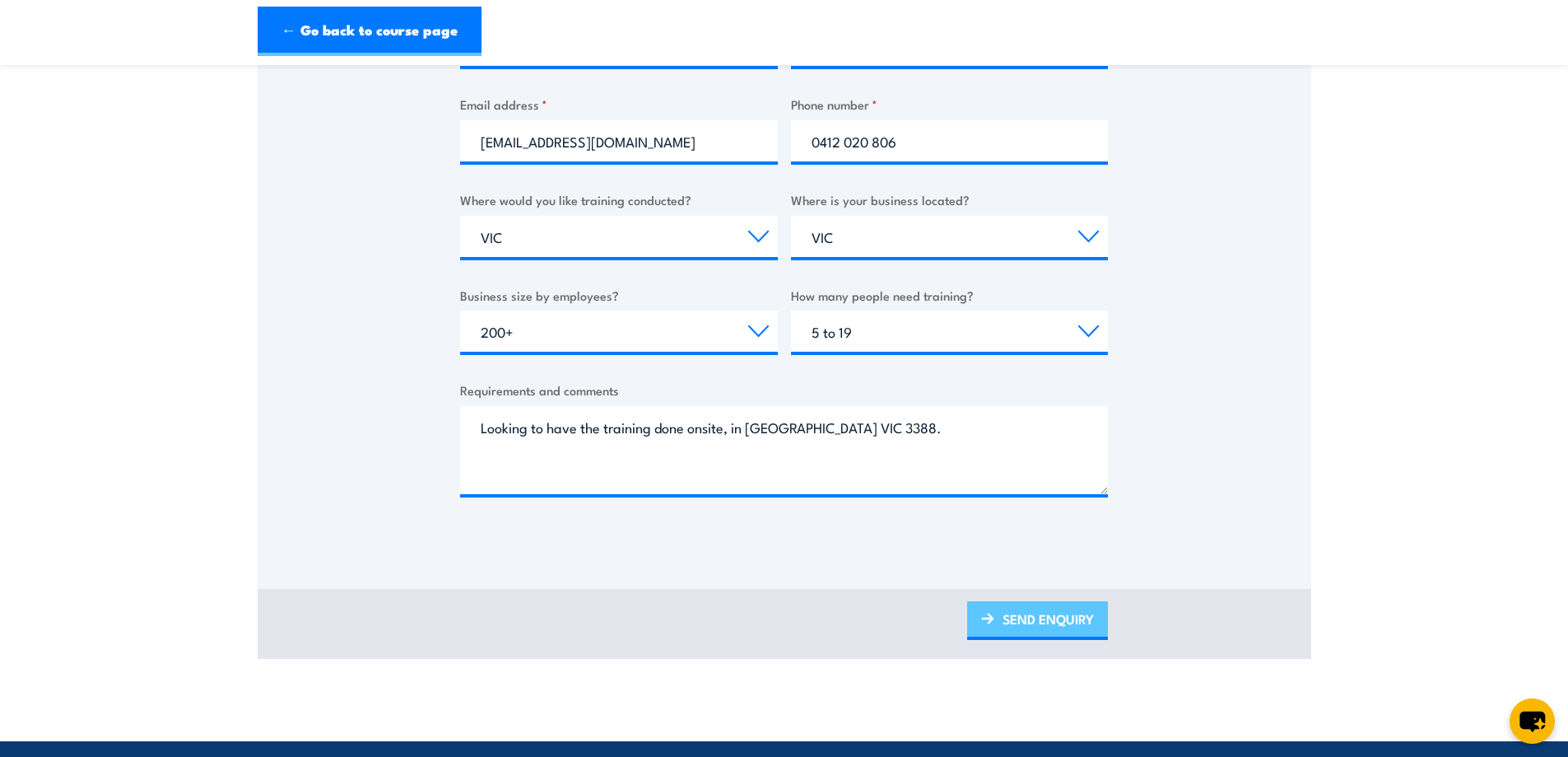
click at [1074, 625] on link "SEND ENQUIRY" at bounding box center [1037, 620] width 140 height 38
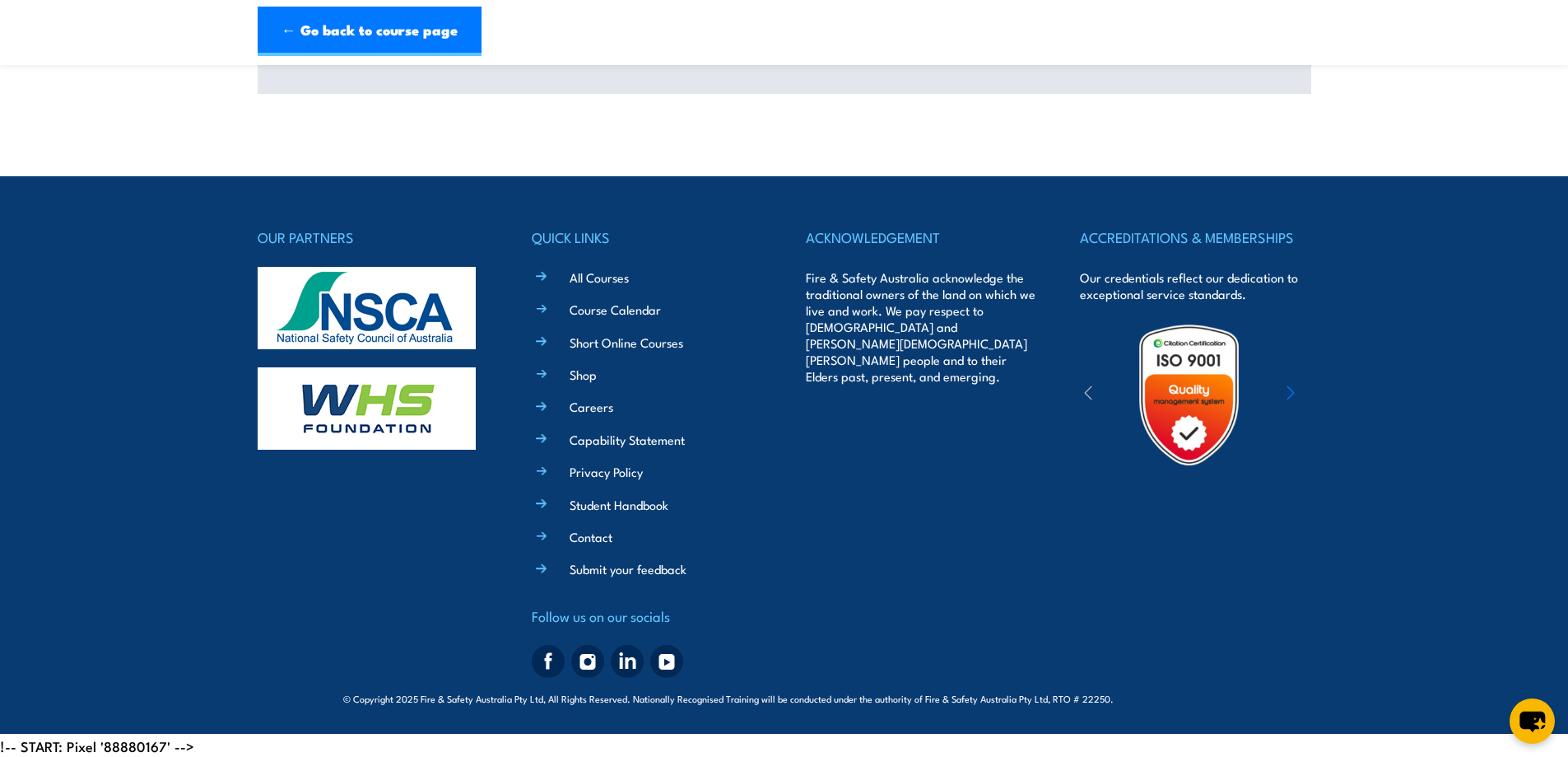
scroll to position [0, 0]
